Goal: Task Accomplishment & Management: Manage account settings

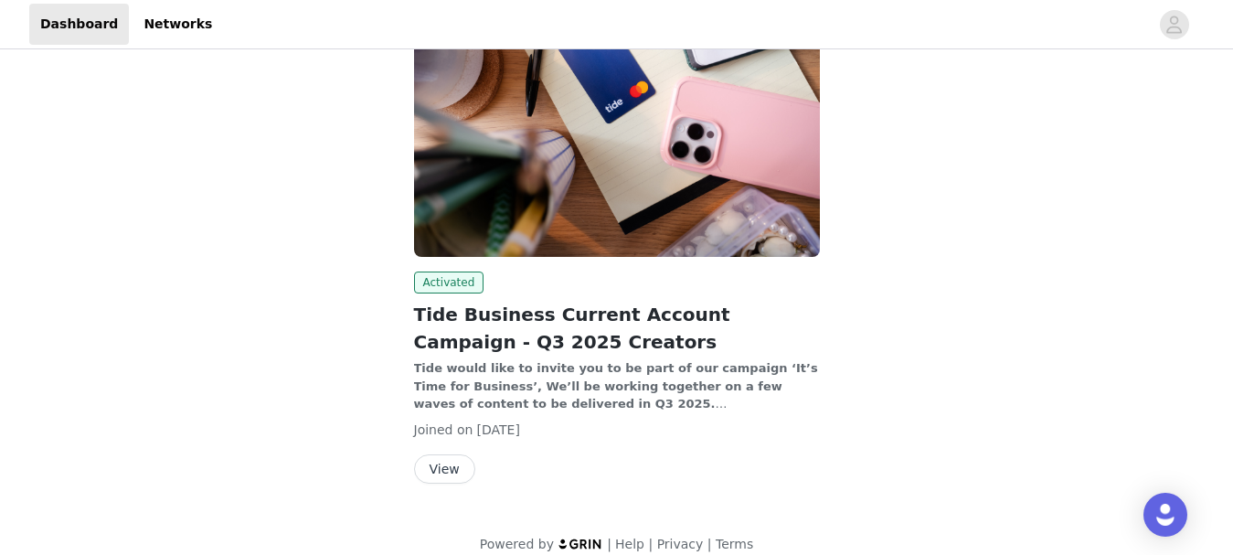
scroll to position [360, 0]
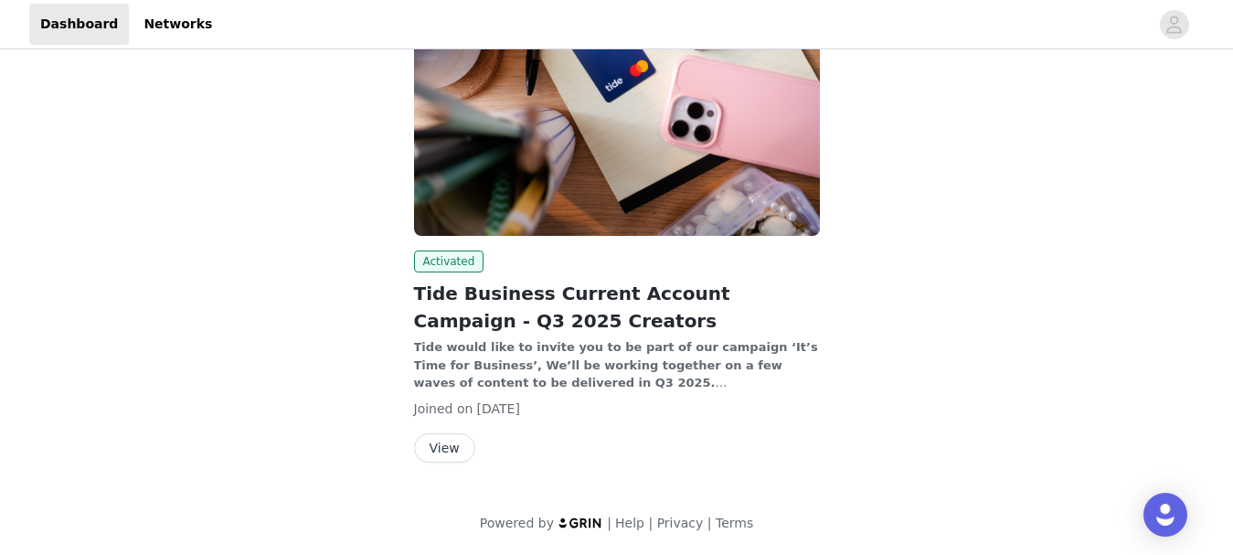
click at [444, 454] on button "View" at bounding box center [444, 447] width 61 height 29
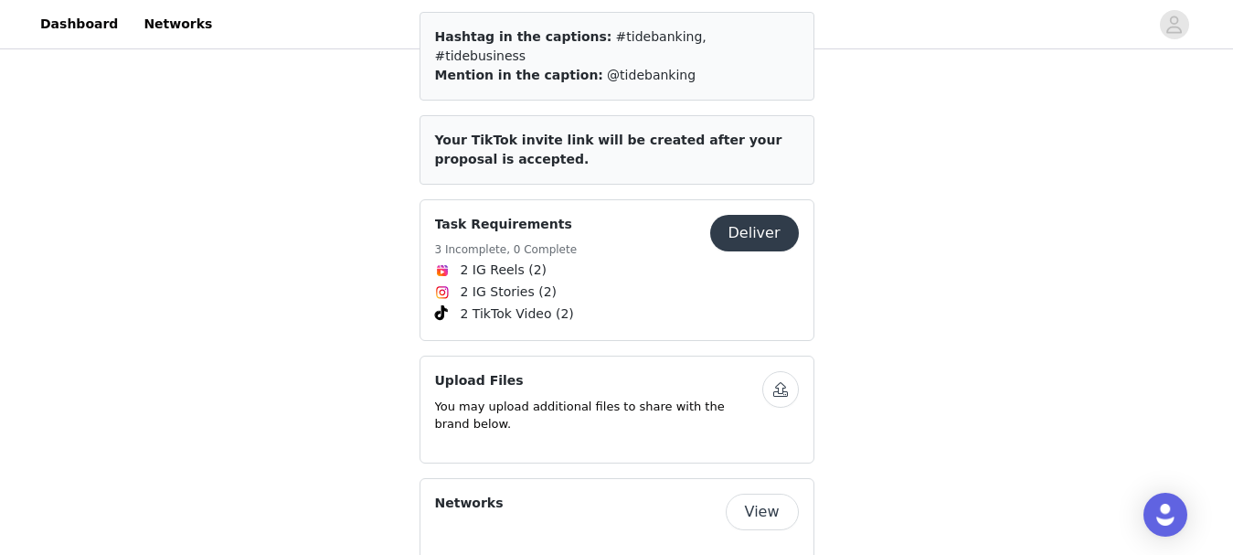
scroll to position [1216, 0]
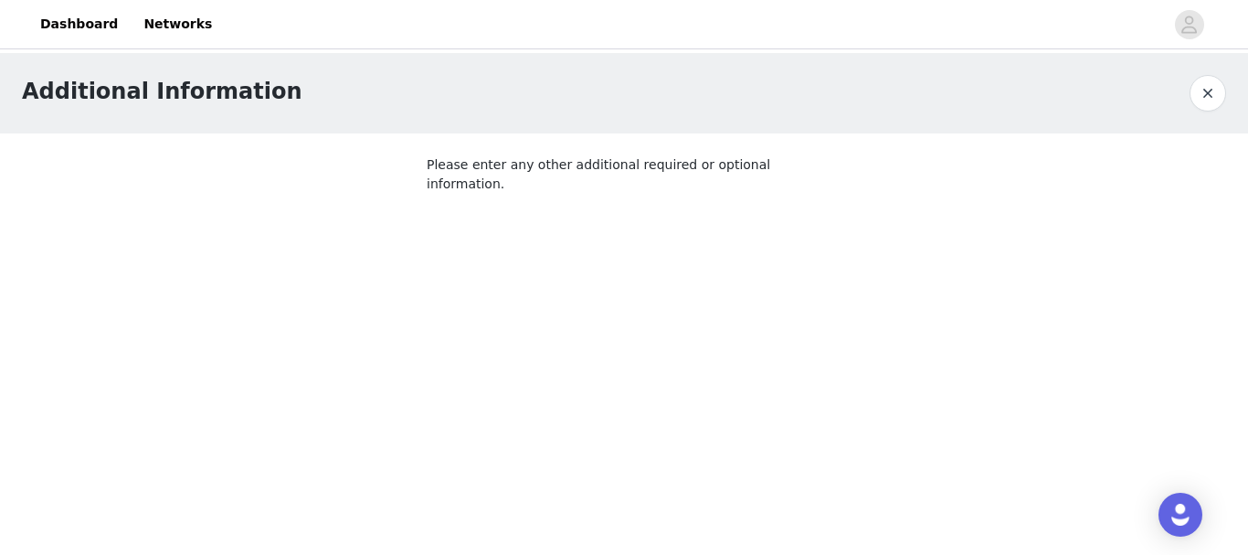
click at [1213, 92] on button "button" at bounding box center [1208, 93] width 37 height 37
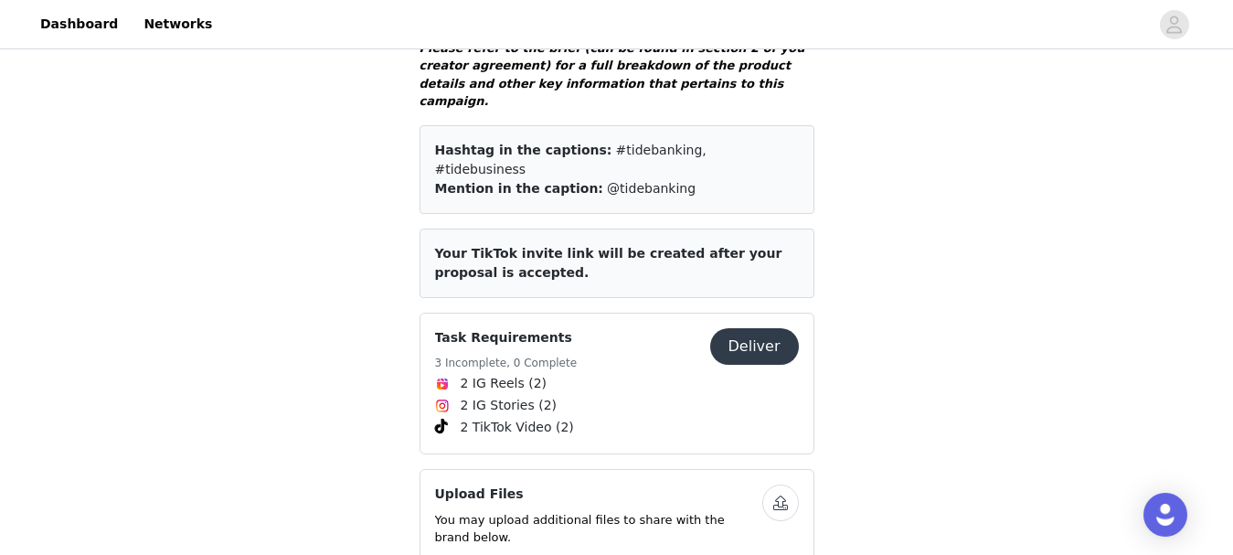
scroll to position [1140, 0]
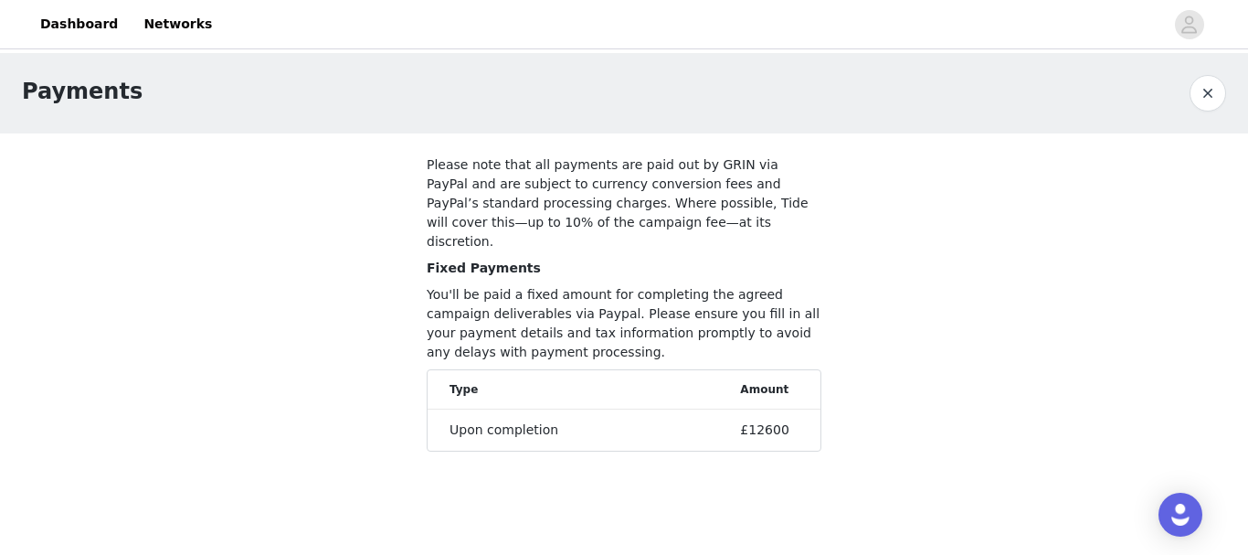
click at [1207, 90] on button "button" at bounding box center [1208, 93] width 37 height 37
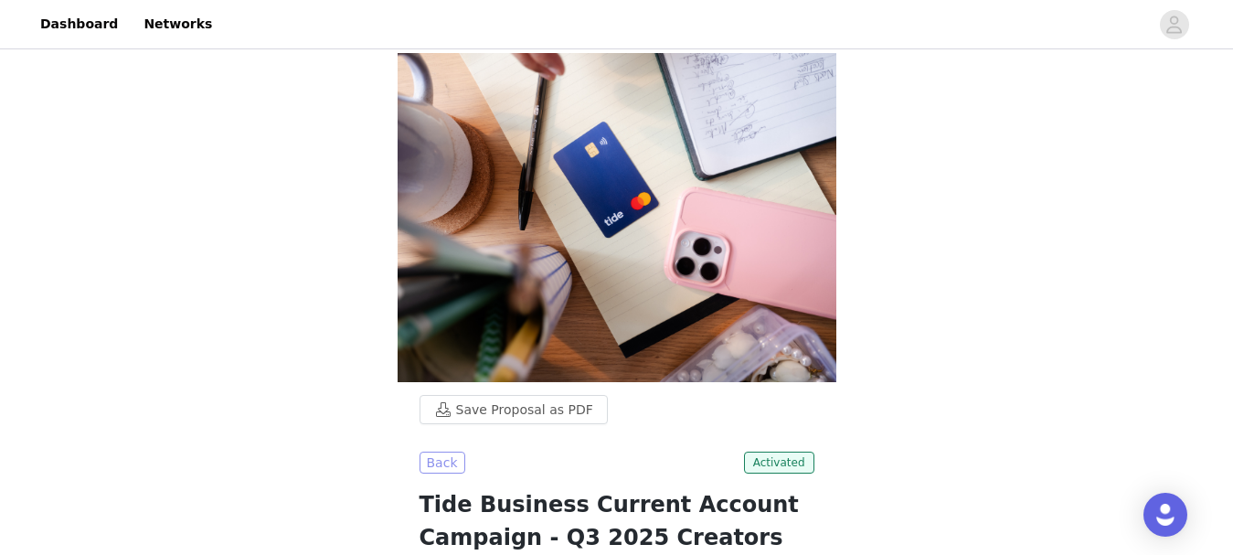
click at [449, 451] on button "Back" at bounding box center [442, 462] width 46 height 22
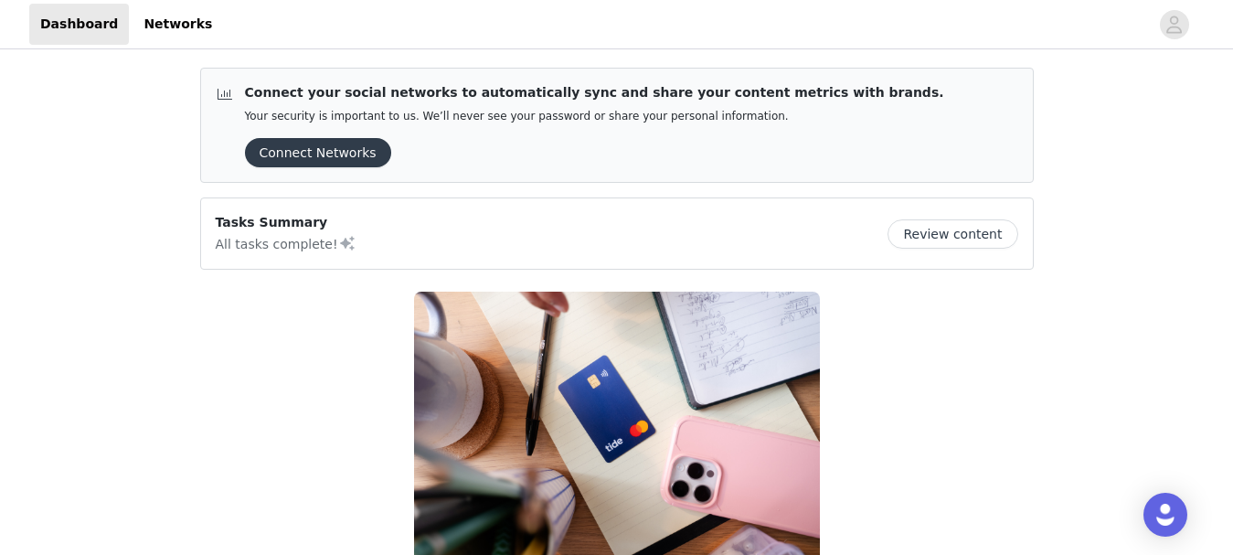
click at [975, 231] on button "Review content" at bounding box center [952, 233] width 130 height 29
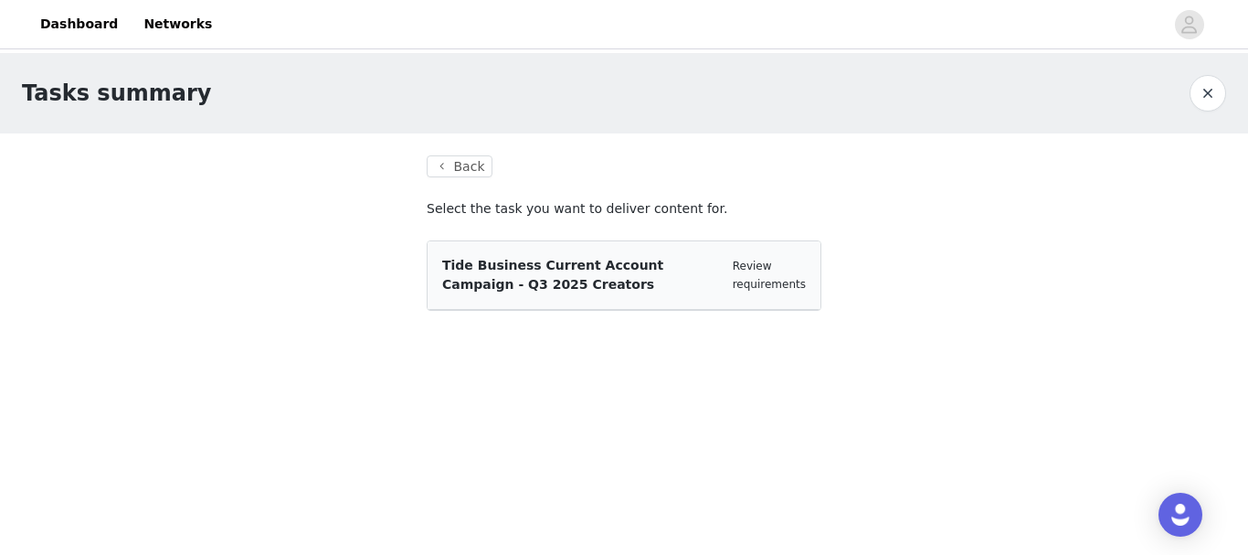
click at [694, 285] on div "Tide Business Current Account Campaign - Q3 2025 Creators" at bounding box center [580, 275] width 276 height 38
click at [758, 279] on link "Review requirements" at bounding box center [769, 275] width 73 height 31
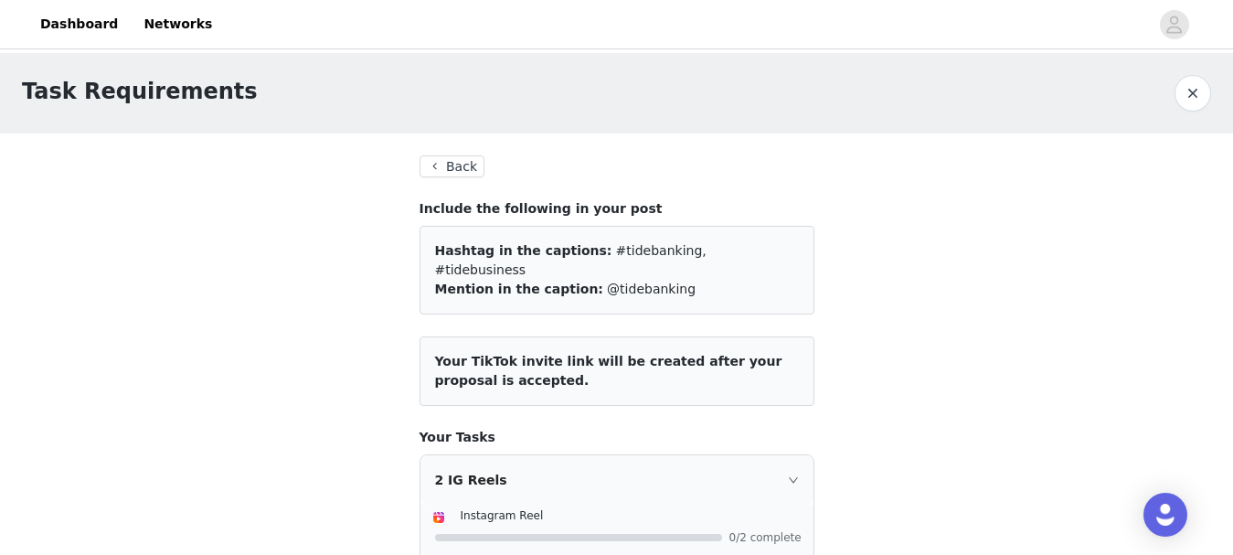
click at [461, 171] on button "Back" at bounding box center [452, 166] width 66 height 22
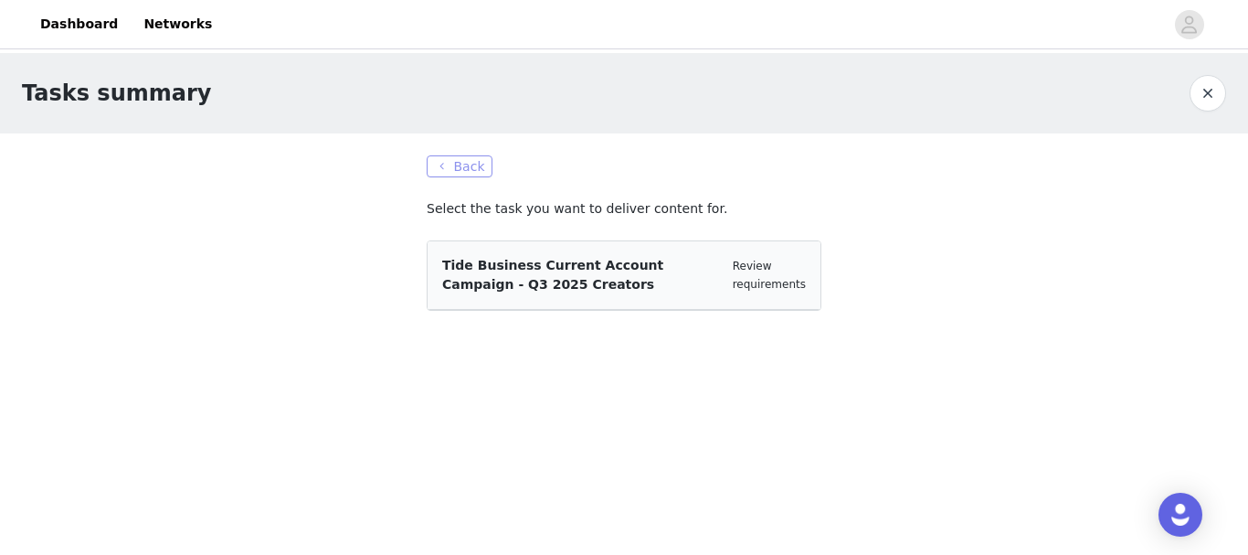
click at [447, 165] on button "Back" at bounding box center [460, 166] width 66 height 22
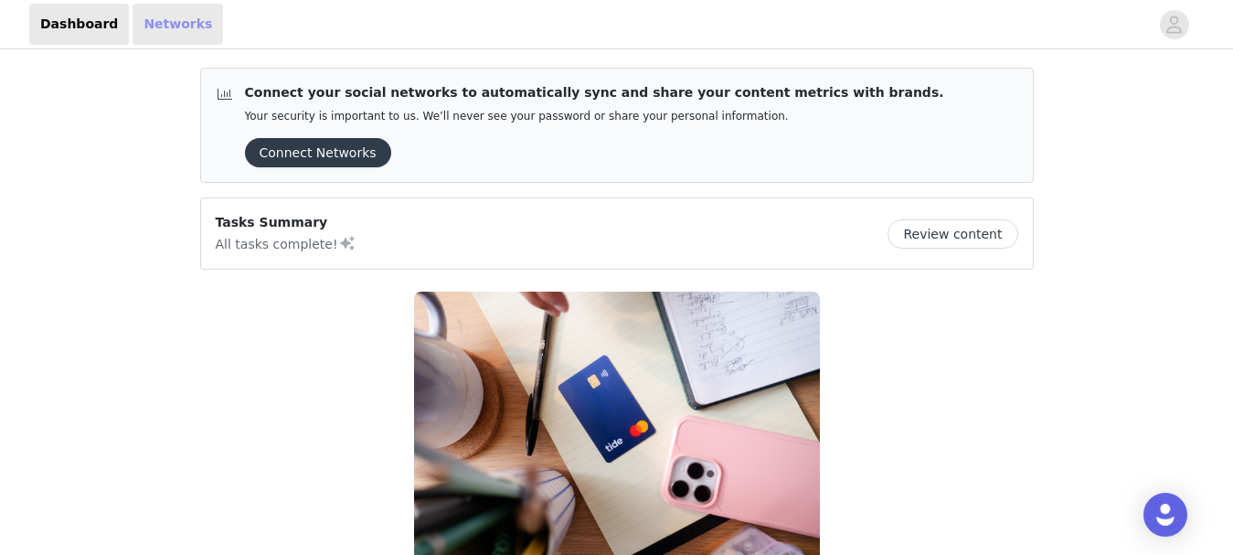
click at [159, 27] on link "Networks" at bounding box center [177, 24] width 90 height 41
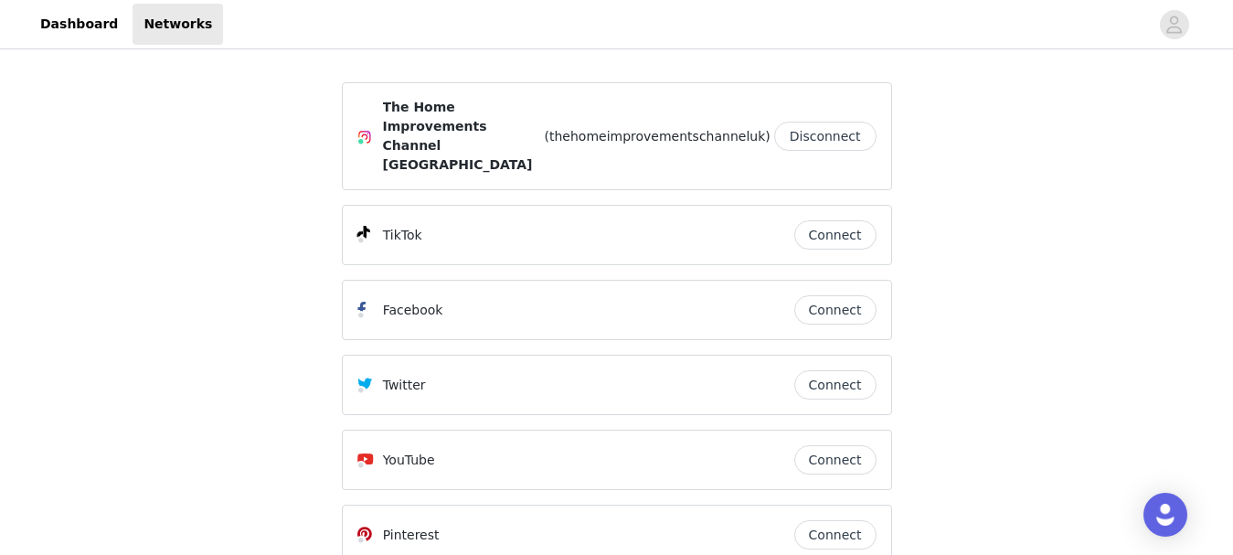
click at [843, 122] on button "Disconnect" at bounding box center [825, 136] width 102 height 29
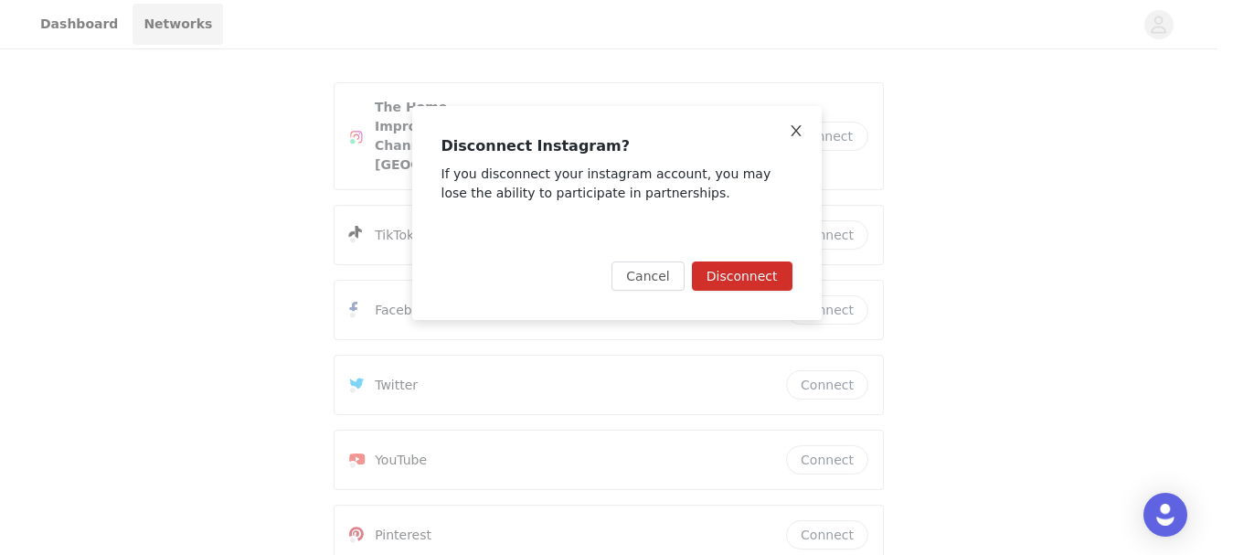
click at [793, 132] on icon "icon: close" at bounding box center [796, 130] width 15 height 15
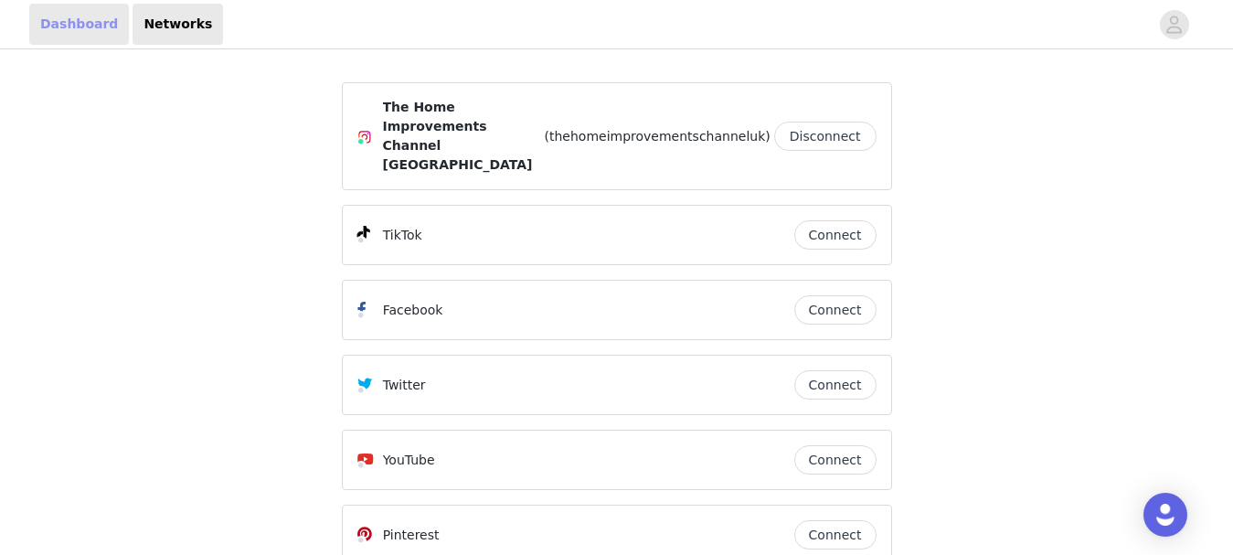
click at [41, 28] on link "Dashboard" at bounding box center [79, 24] width 100 height 41
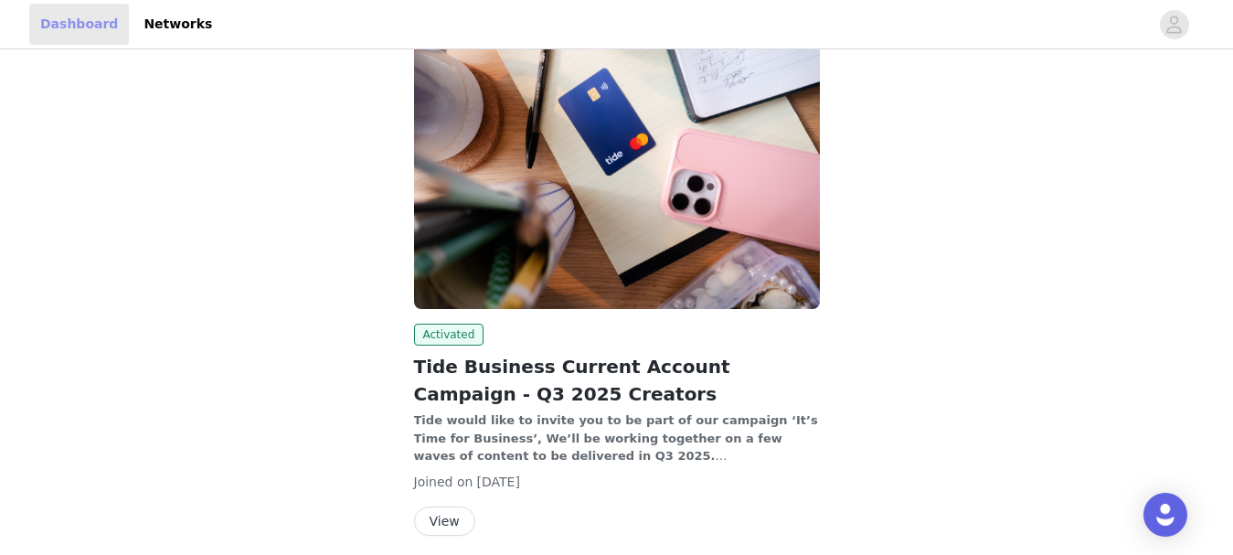
scroll to position [360, 0]
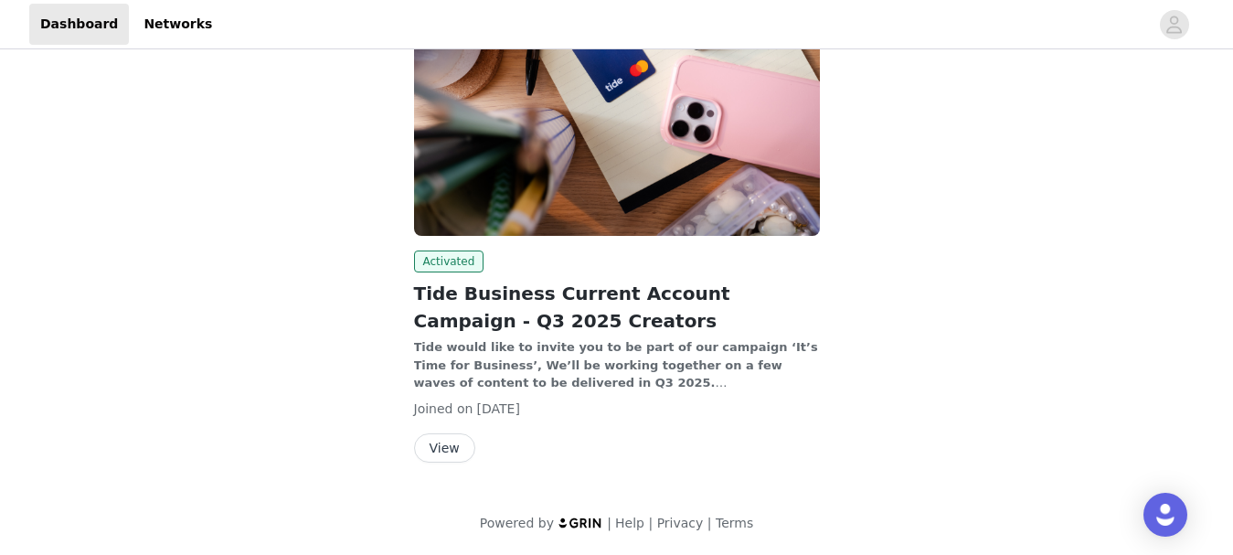
click at [456, 450] on button "View" at bounding box center [444, 447] width 61 height 29
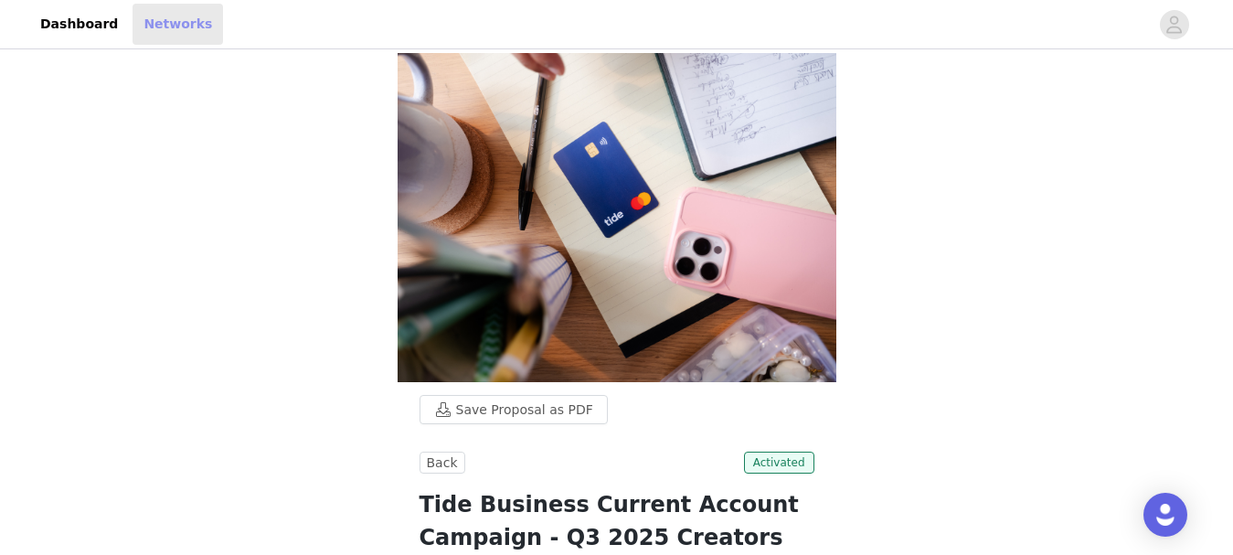
click at [166, 23] on link "Networks" at bounding box center [177, 24] width 90 height 41
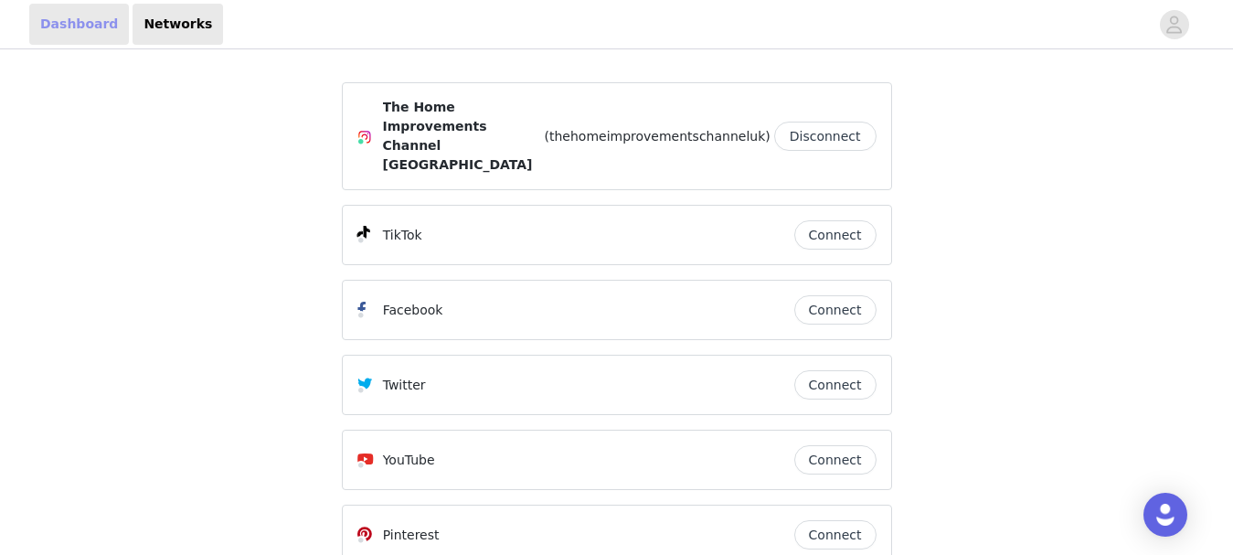
click at [78, 25] on link "Dashboard" at bounding box center [79, 24] width 100 height 41
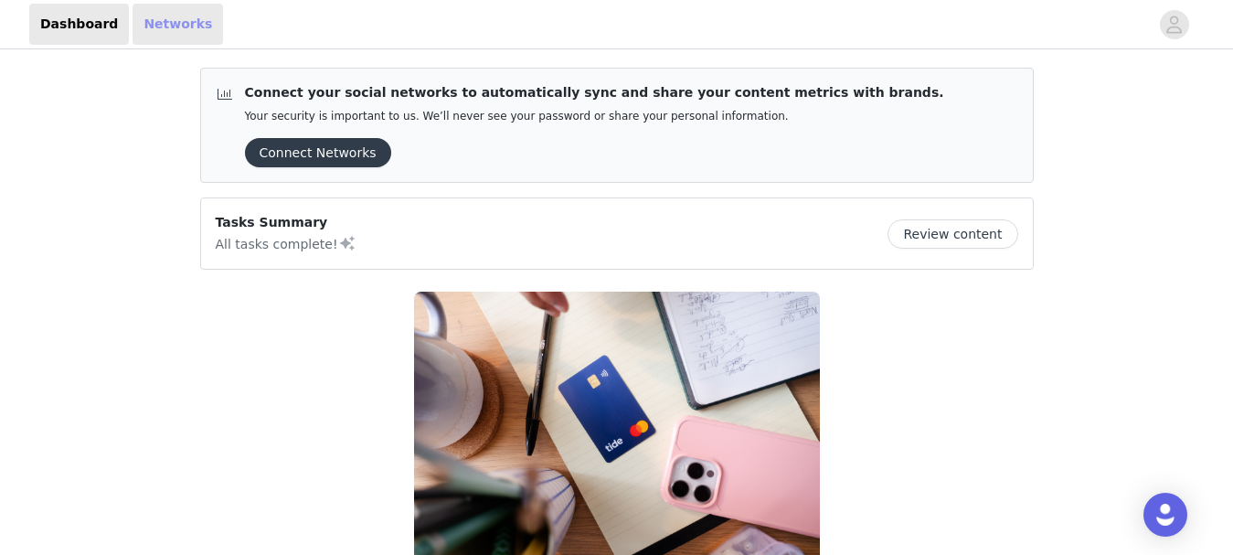
click at [177, 16] on link "Networks" at bounding box center [177, 24] width 90 height 41
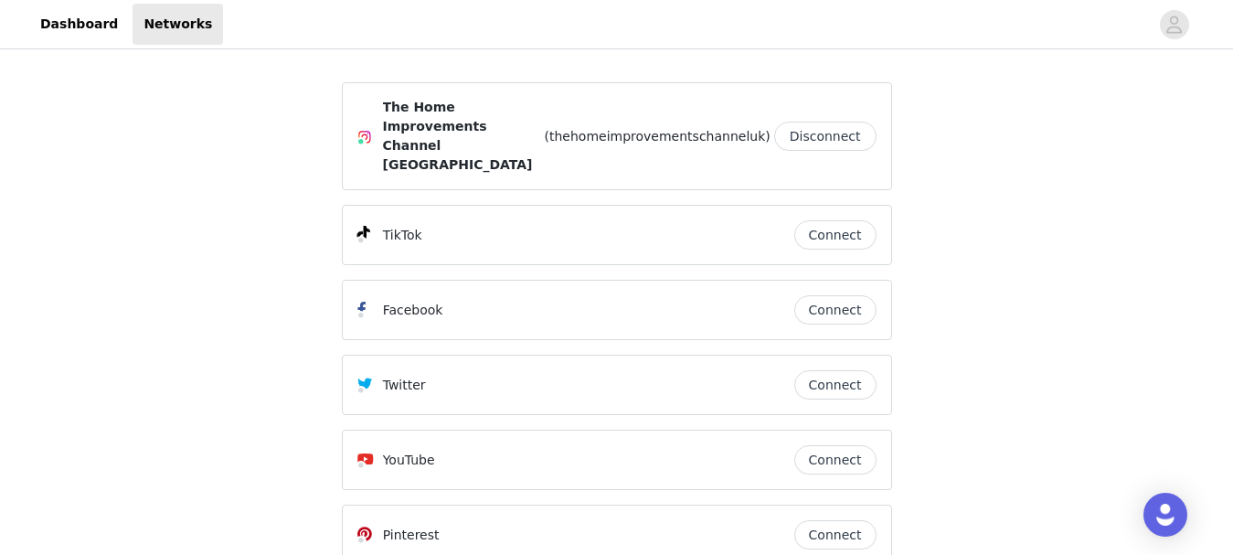
click at [832, 122] on button "Disconnect" at bounding box center [825, 136] width 102 height 29
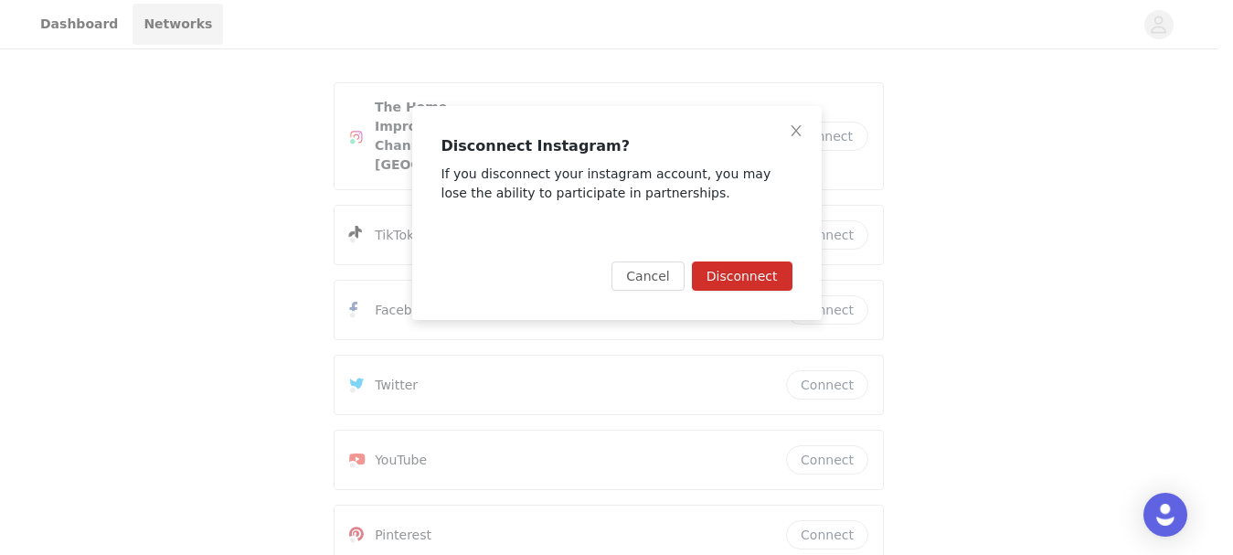
click at [736, 268] on button "Disconnect" at bounding box center [742, 275] width 101 height 29
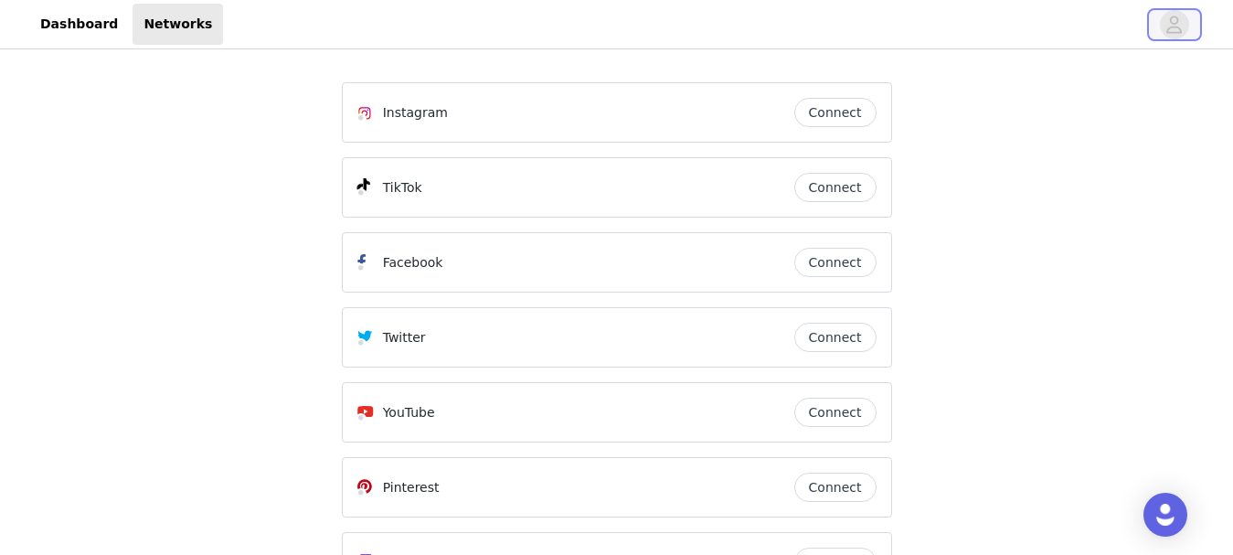
click at [1163, 21] on span "button" at bounding box center [1174, 24] width 29 height 29
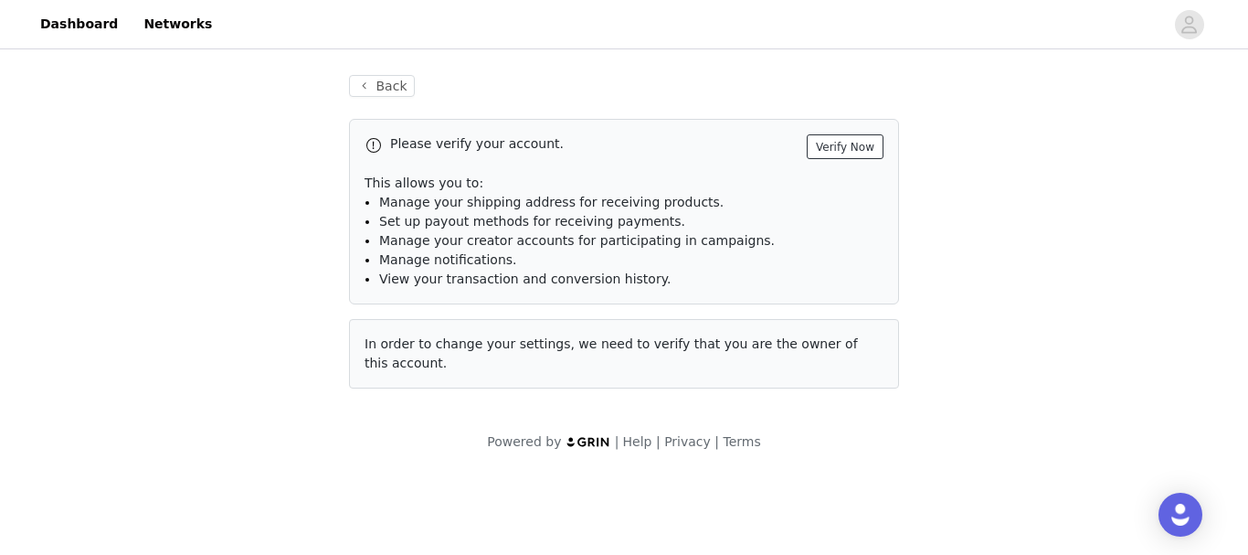
click at [847, 143] on button "Verify Now" at bounding box center [845, 146] width 77 height 25
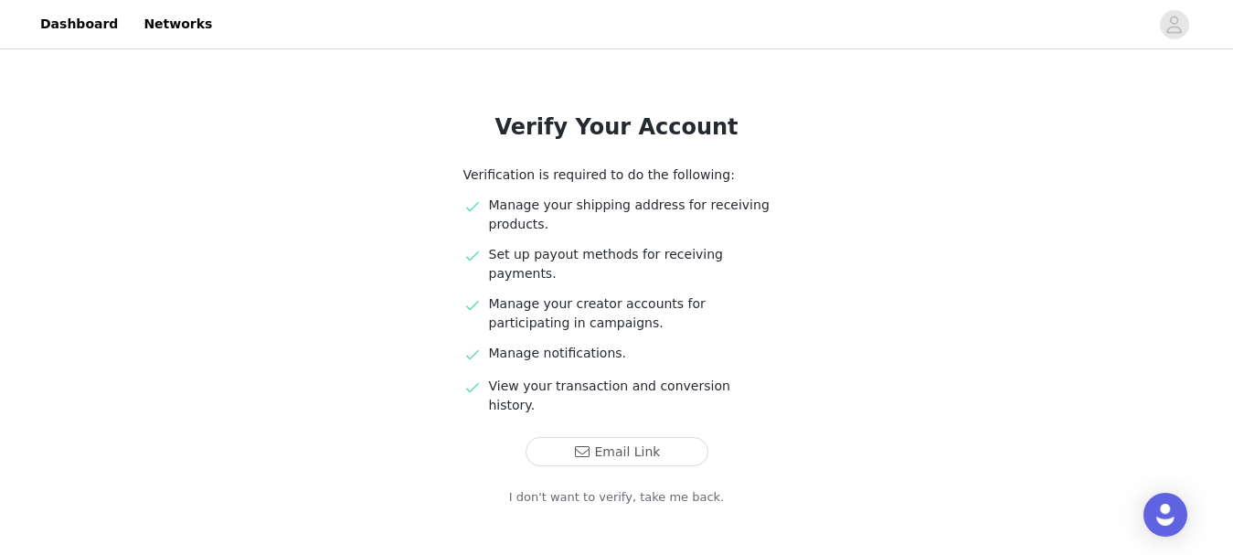
scroll to position [122, 0]
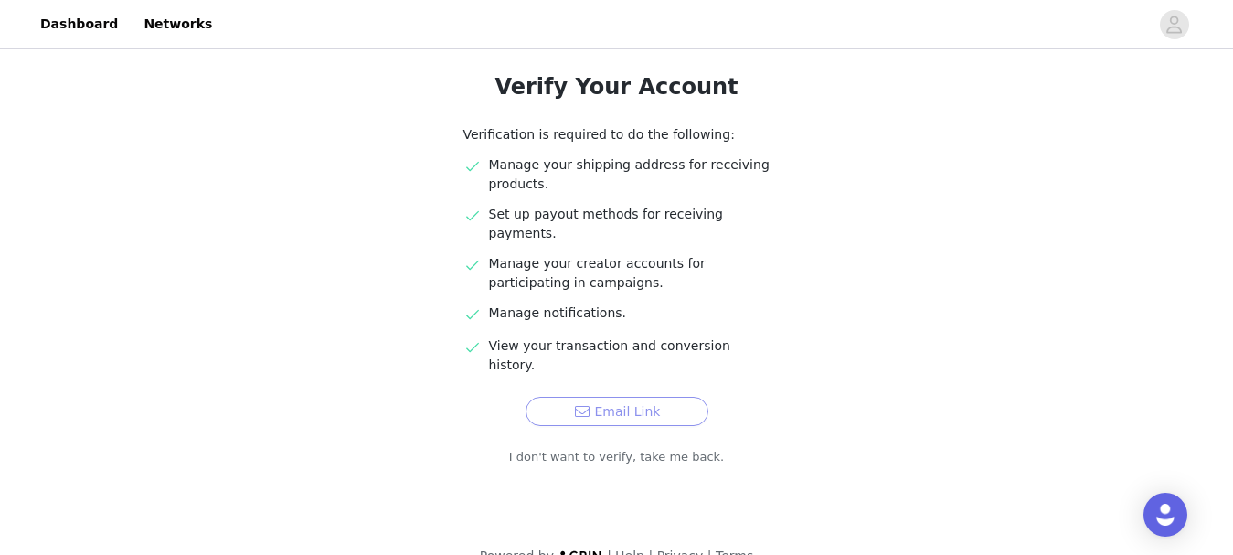
click at [662, 397] on button "Email Link" at bounding box center [616, 411] width 183 height 29
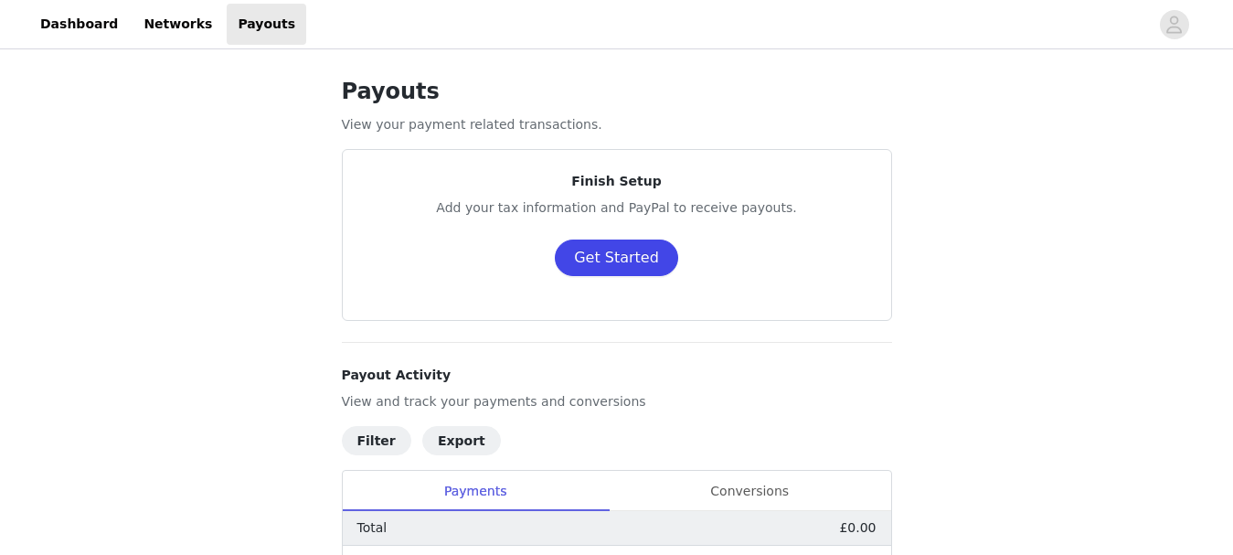
click at [639, 260] on button "Get Started" at bounding box center [616, 257] width 123 height 37
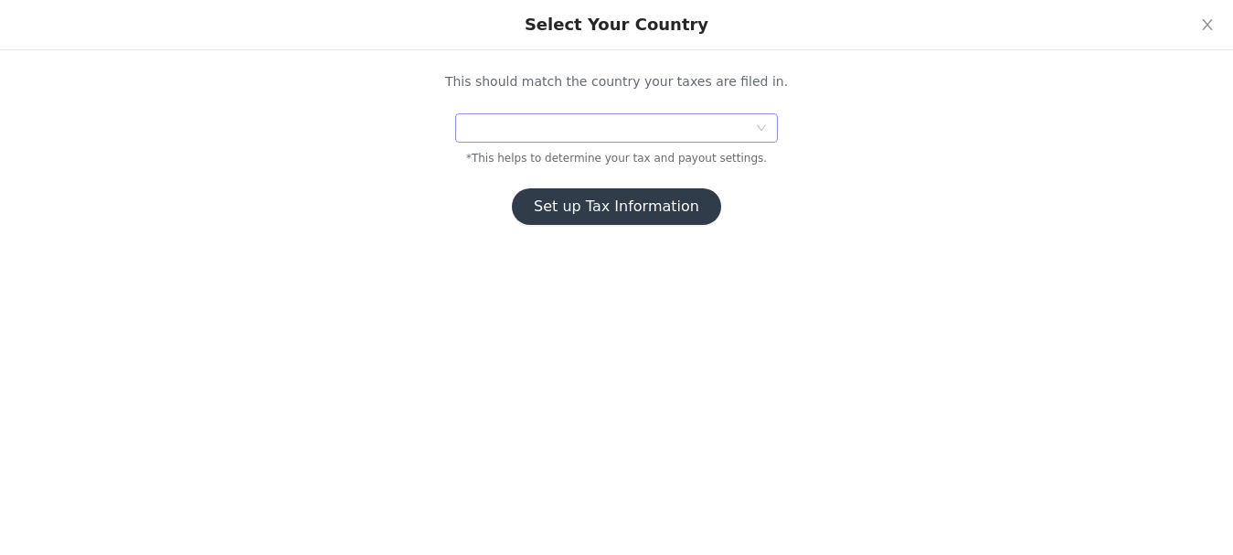
click at [766, 122] on div at bounding box center [616, 127] width 322 height 29
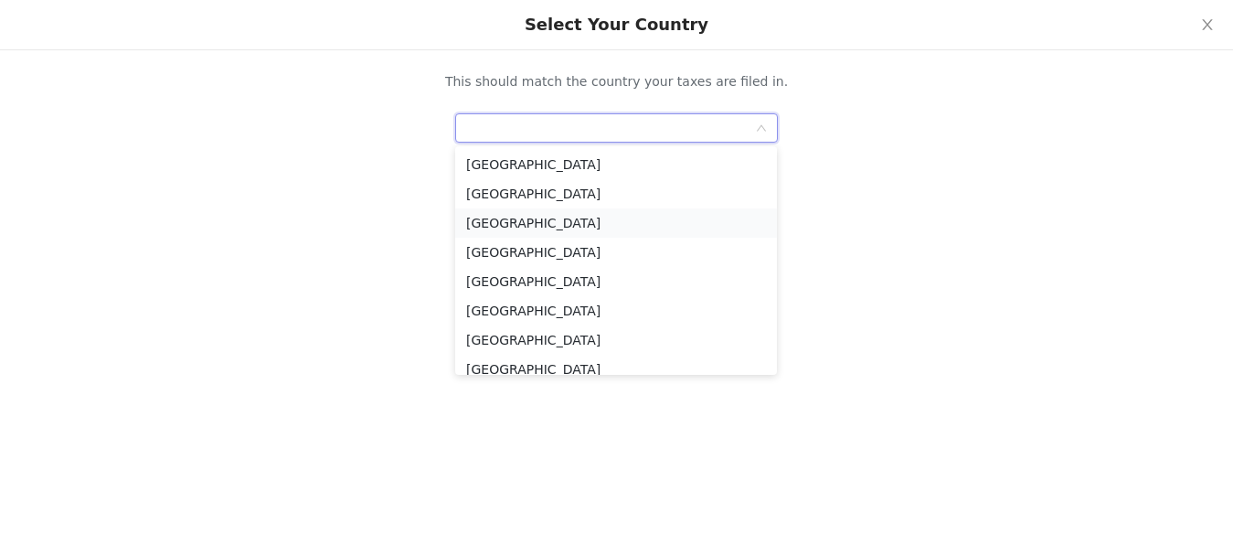
click at [621, 224] on li "[GEOGRAPHIC_DATA]" at bounding box center [616, 222] width 322 height 29
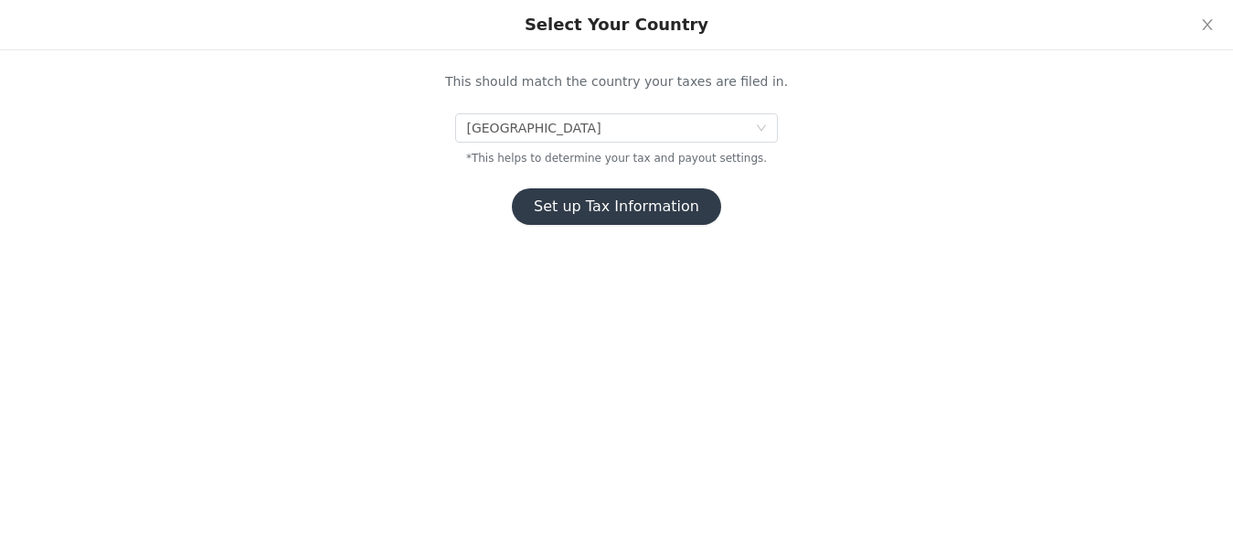
click at [630, 209] on button "Set up Tax Information" at bounding box center [616, 206] width 209 height 37
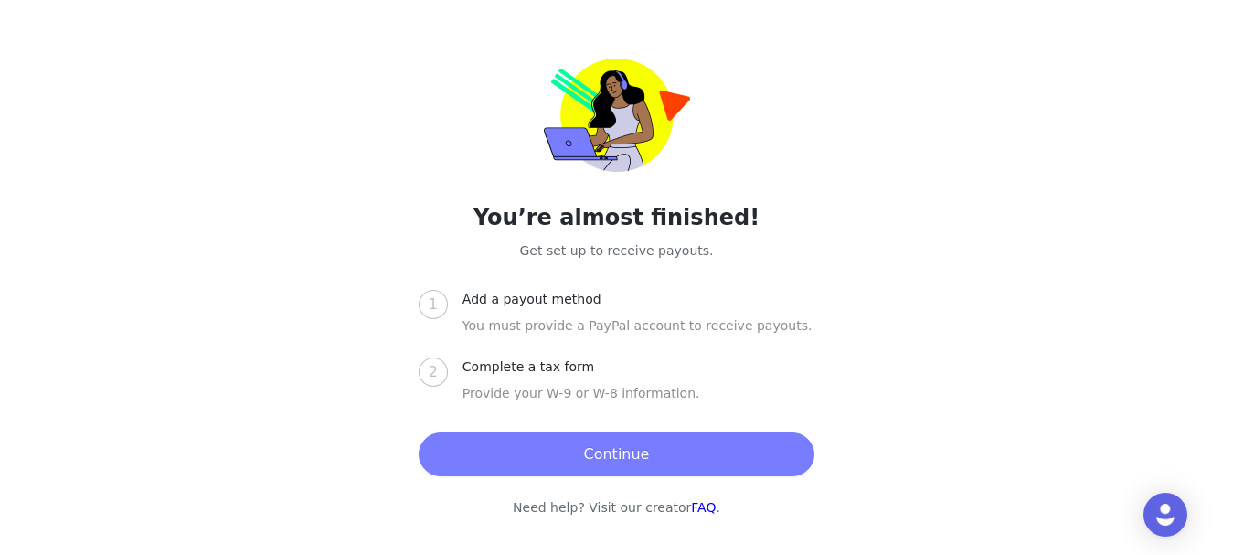
click at [627, 452] on button "Continue" at bounding box center [616, 454] width 396 height 44
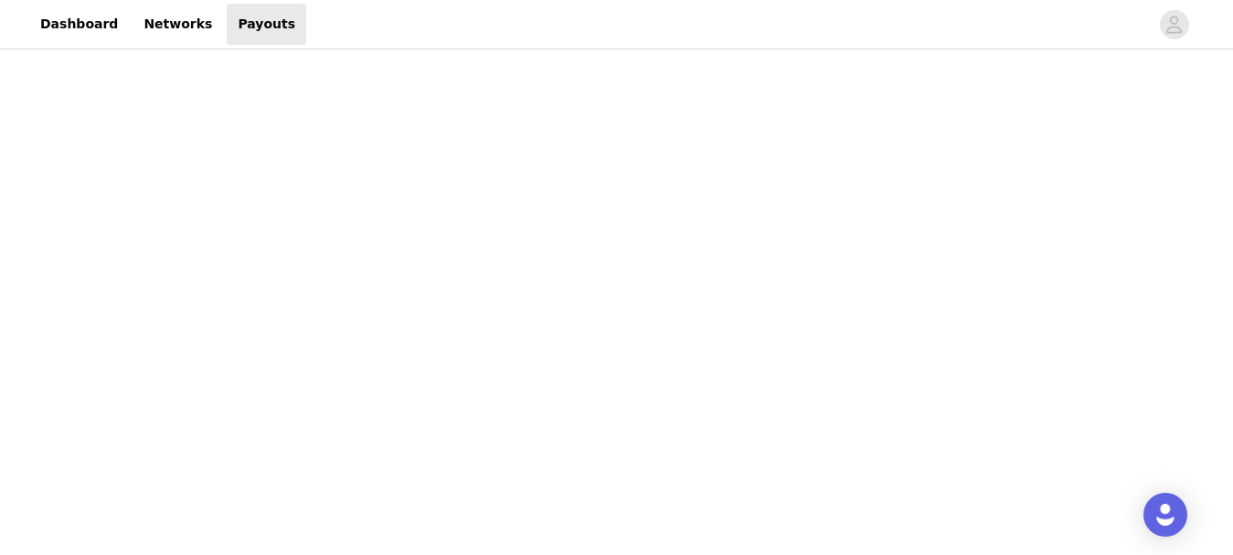
scroll to position [213, 0]
